Goal: Entertainment & Leisure: Browse casually

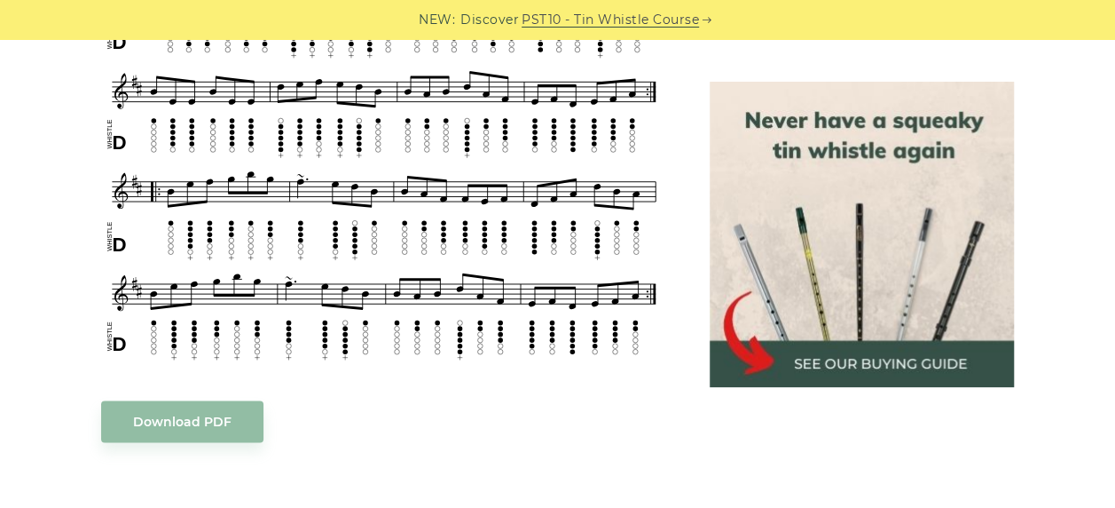
scroll to position [1562, 0]
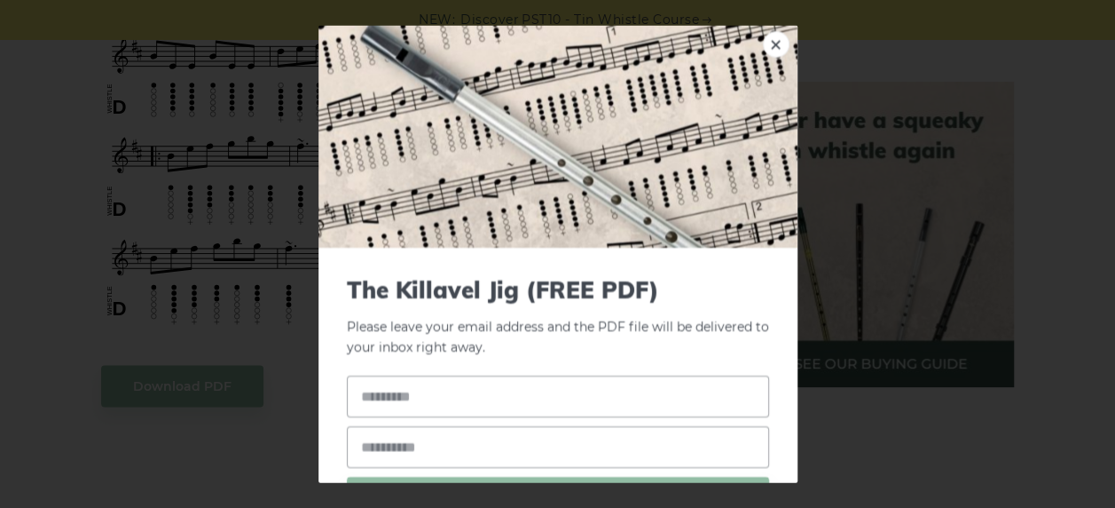
click at [190, 374] on body "NEW: Discover PST10 - Tin Whistle Course Lessons Fingering Charts Tabs & Notes …" at bounding box center [557, 233] width 1115 height 3590
click at [763, 40] on link "×" at bounding box center [776, 44] width 27 height 27
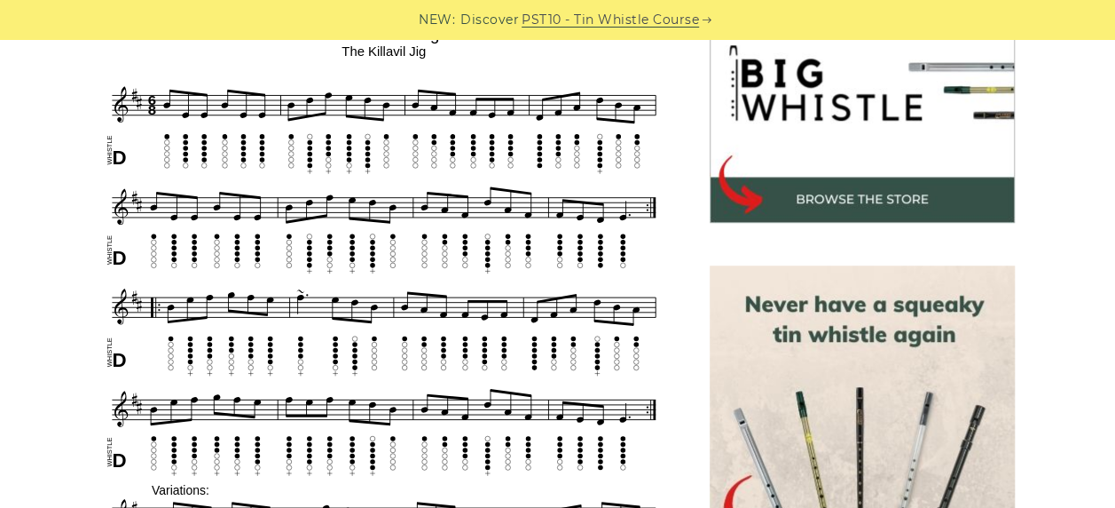
scroll to position [600, 0]
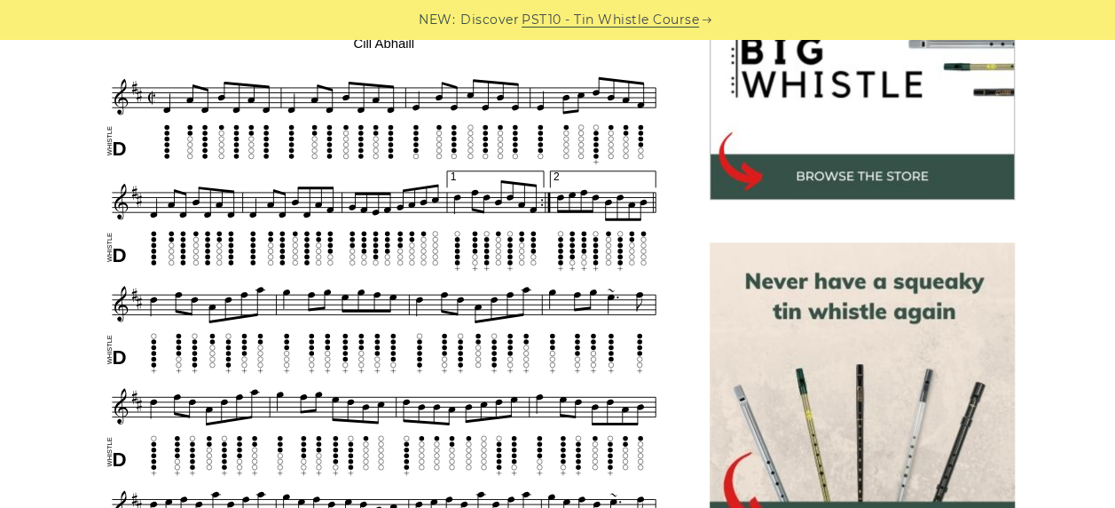
scroll to position [650, 0]
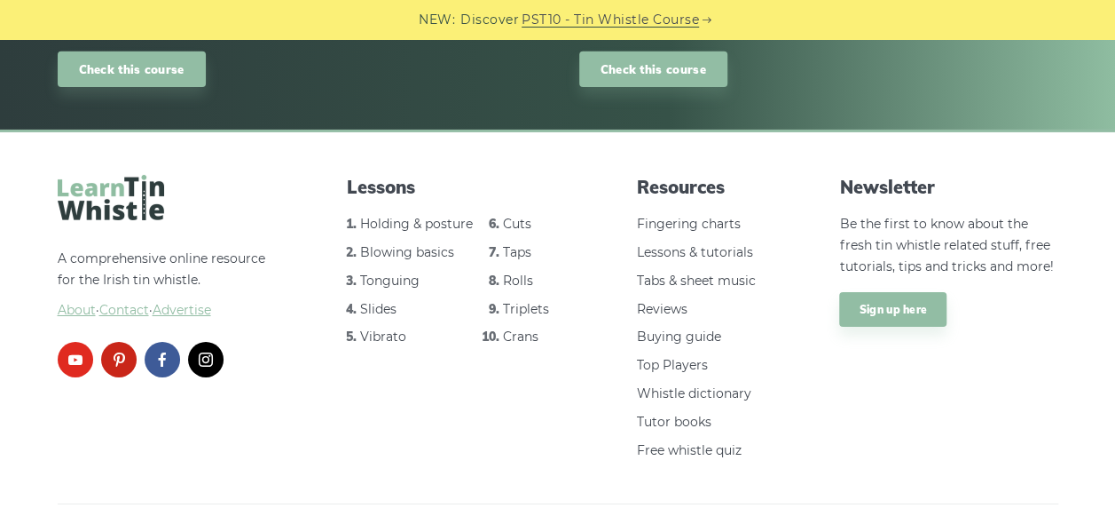
scroll to position [2872, 0]
